Goal: Task Accomplishment & Management: Use online tool/utility

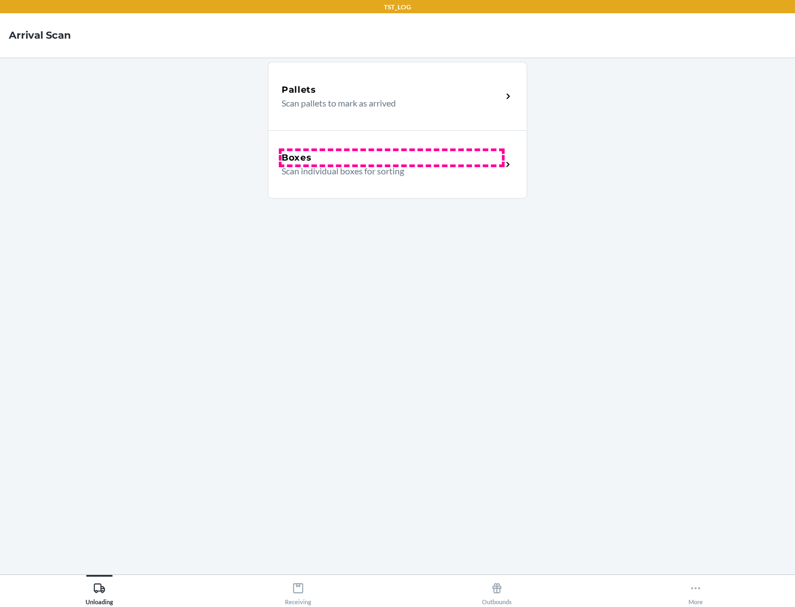
click at [391, 158] on div "Boxes" at bounding box center [392, 157] width 220 height 13
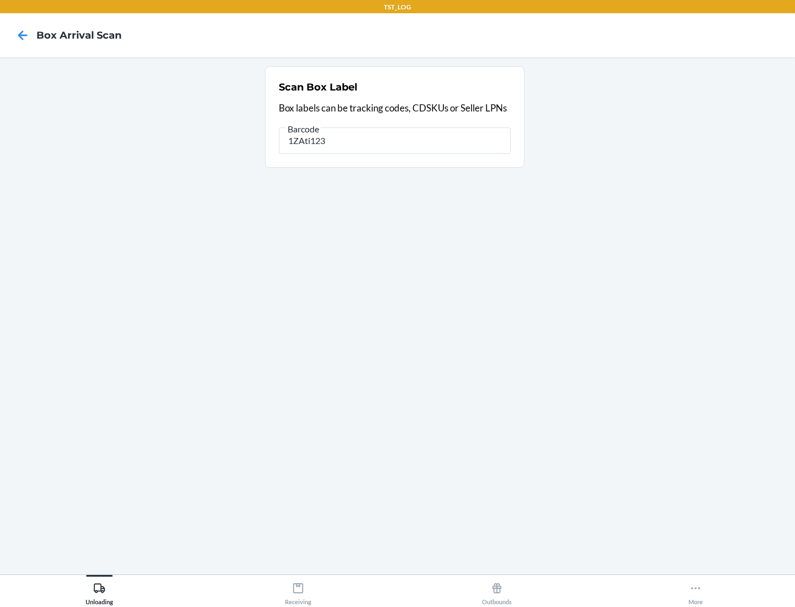
type input "1ZAti123"
